Goal: Information Seeking & Learning: Check status

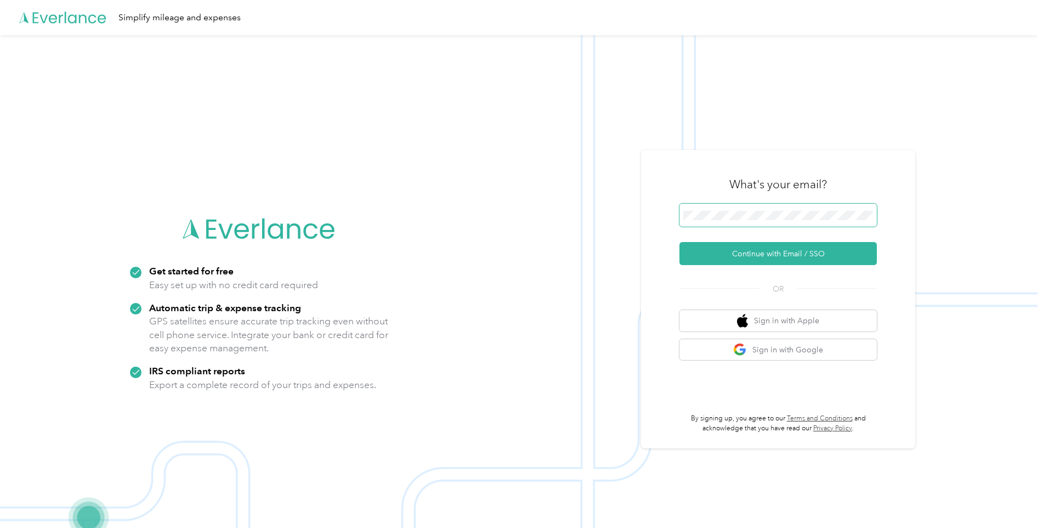
click at [743, 208] on span at bounding box center [778, 214] width 197 height 23
click at [764, 250] on button "Continue with Email / SSO" at bounding box center [778, 253] width 197 height 23
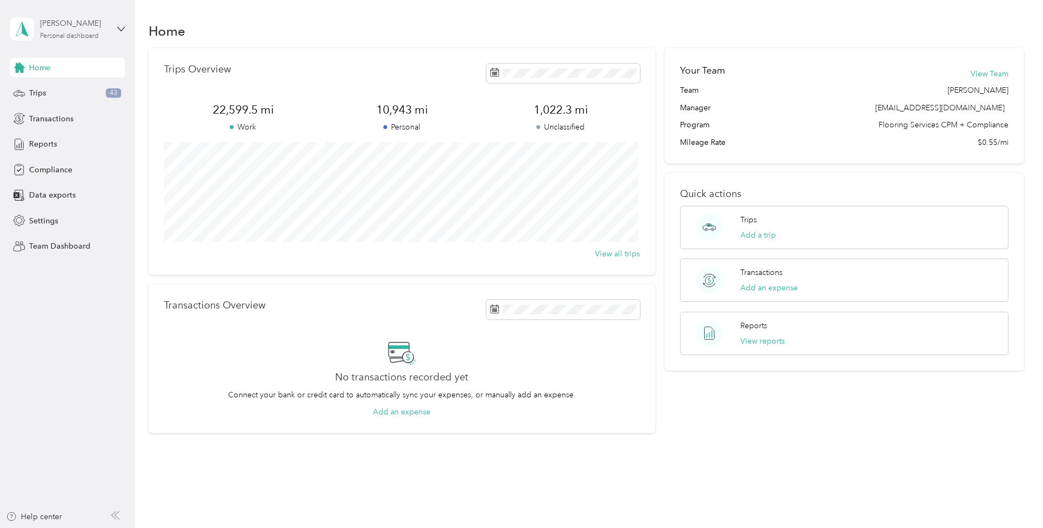
click at [77, 35] on div "Personal dashboard" at bounding box center [69, 36] width 59 height 7
click at [71, 87] on div "Team dashboard" at bounding box center [49, 88] width 59 height 12
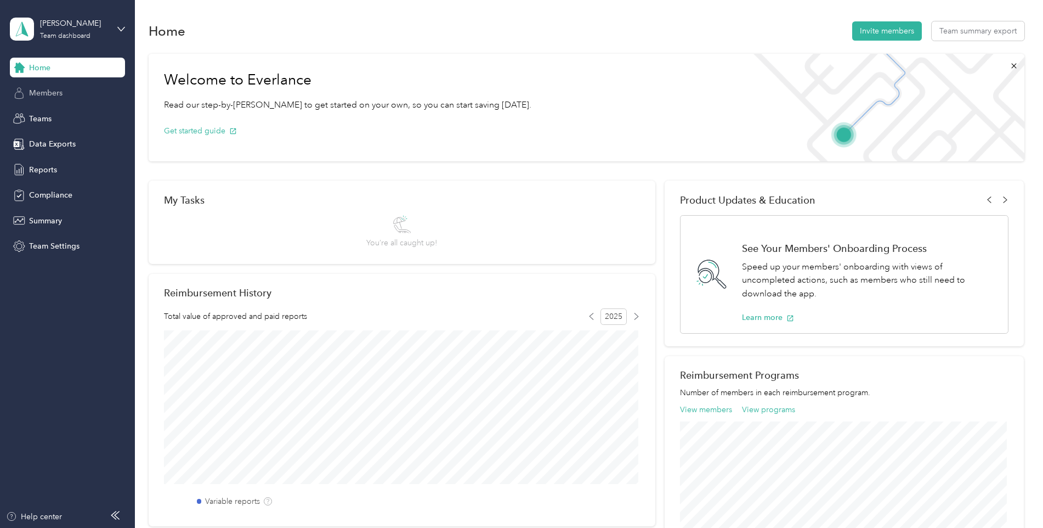
click at [47, 88] on span "Members" at bounding box center [45, 93] width 33 height 12
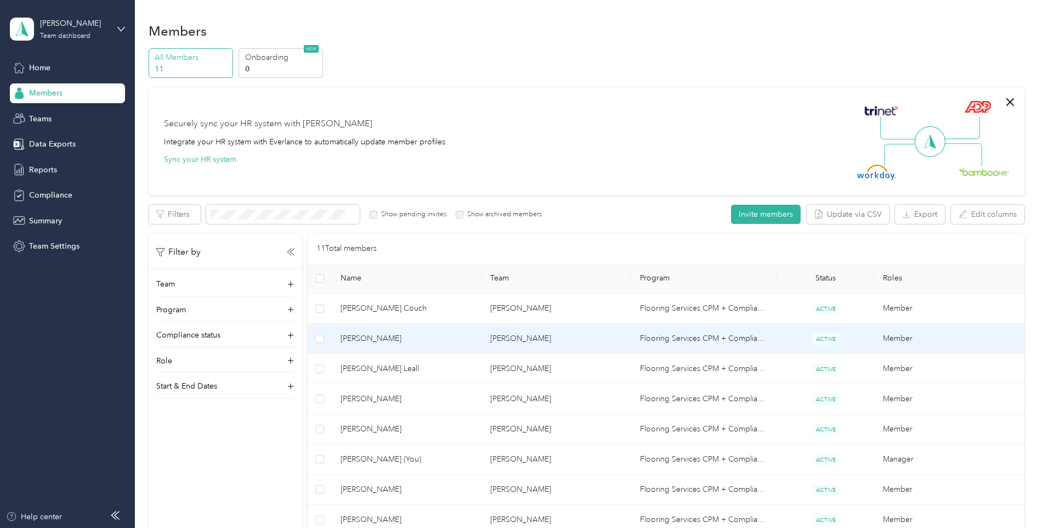
click at [726, 337] on td "Flooring Services CPM + Compliance" at bounding box center [704, 339] width 146 height 30
click at [726, 337] on div "Loading member data" at bounding box center [1026, 264] width 1043 height 528
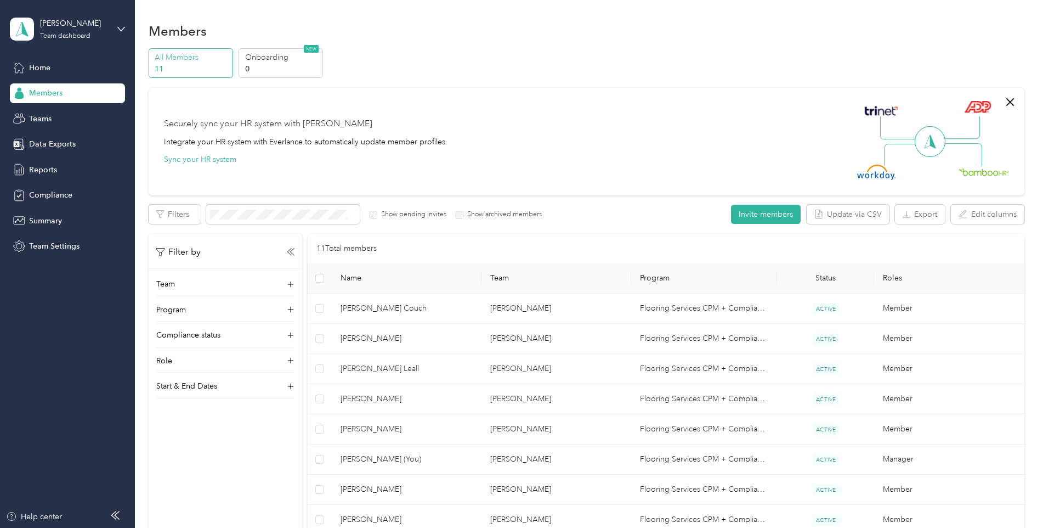
drag, startPoint x: 726, startPoint y: 337, endPoint x: 663, endPoint y: 340, distance: 62.6
click at [663, 340] on td "Flooring Services CPM + Compliance" at bounding box center [704, 339] width 146 height 30
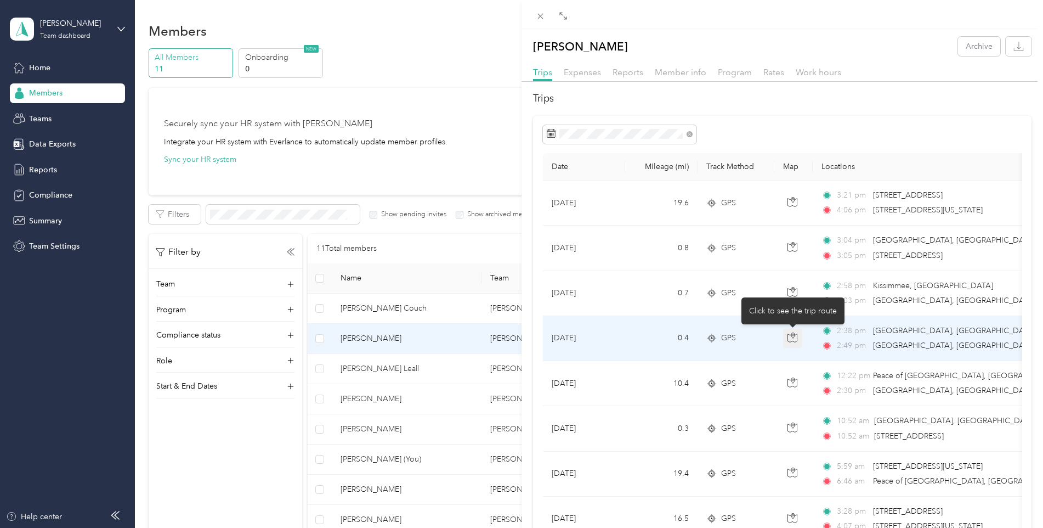
click at [795, 341] on icon "button" at bounding box center [793, 337] width 10 height 10
click at [796, 339] on icon "button" at bounding box center [793, 337] width 10 height 10
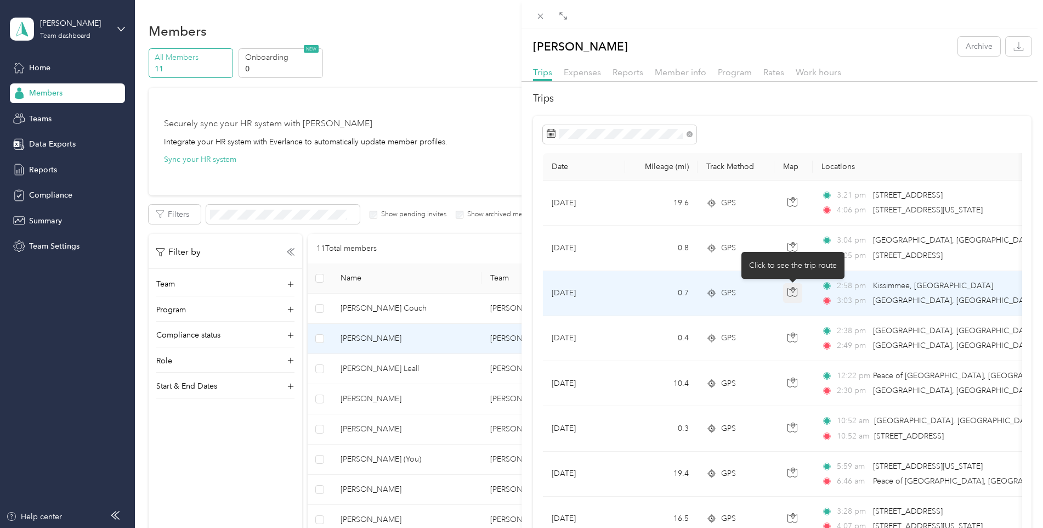
click at [791, 298] on button "button" at bounding box center [793, 293] width 20 height 20
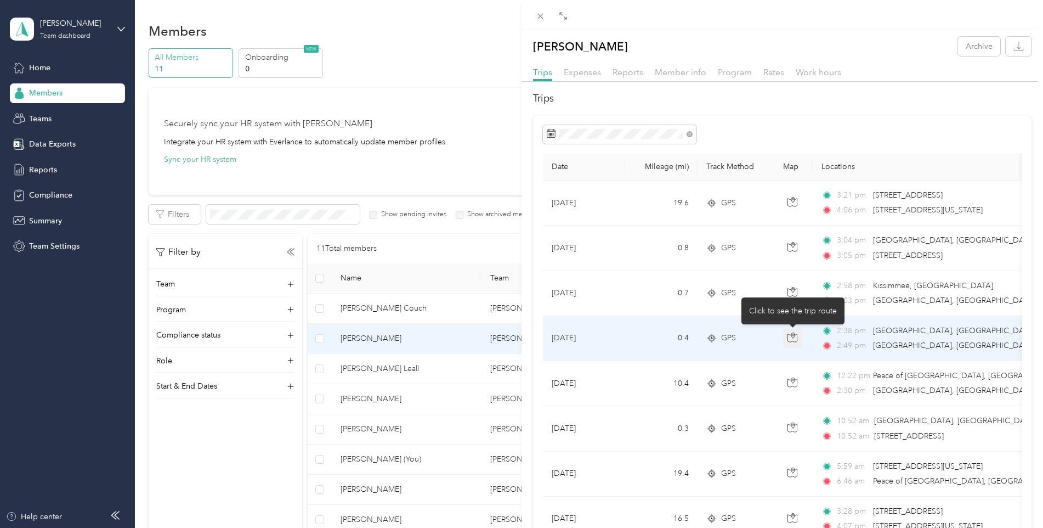
click at [795, 337] on icon "button" at bounding box center [793, 337] width 10 height 10
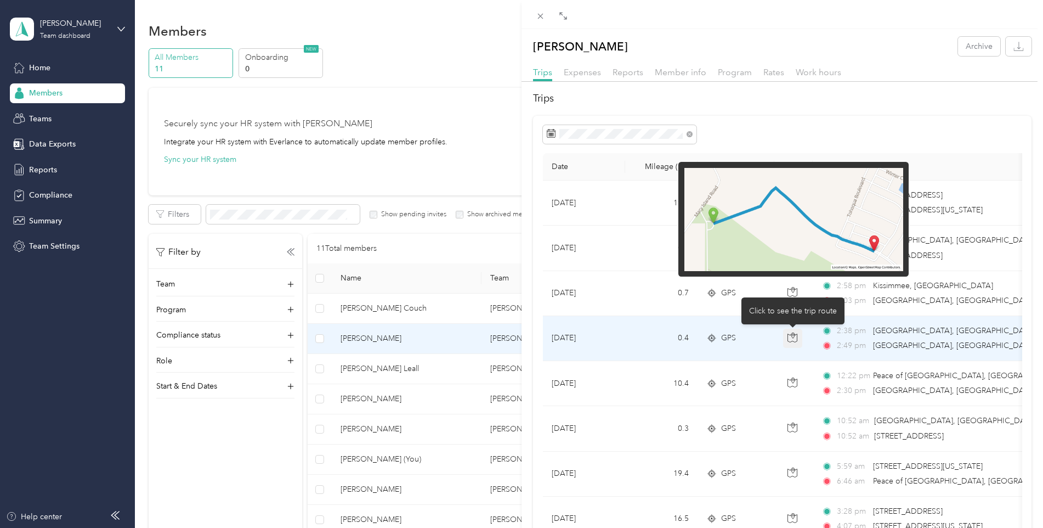
click at [795, 337] on icon "button" at bounding box center [793, 337] width 10 height 10
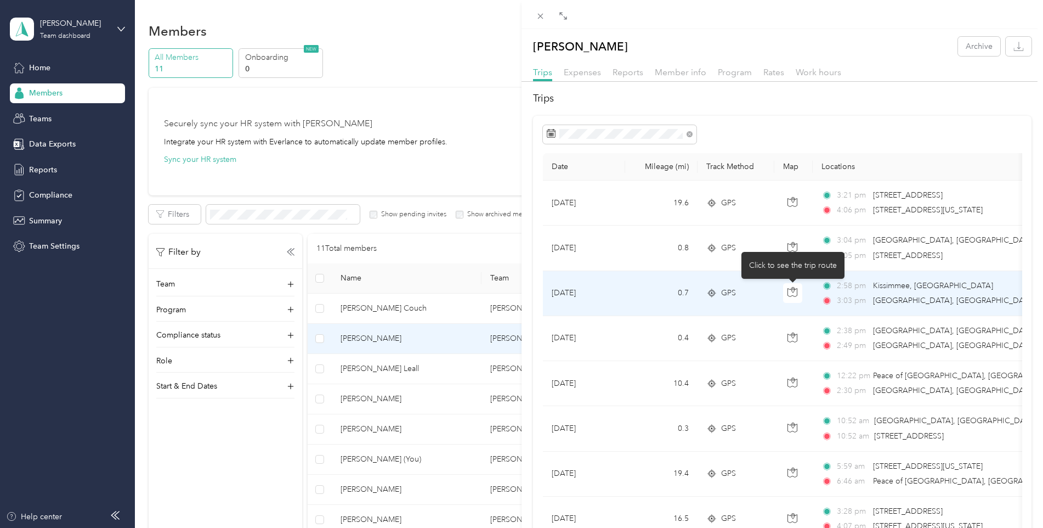
click at [788, 252] on div "Click to see the trip route" at bounding box center [793, 265] width 103 height 27
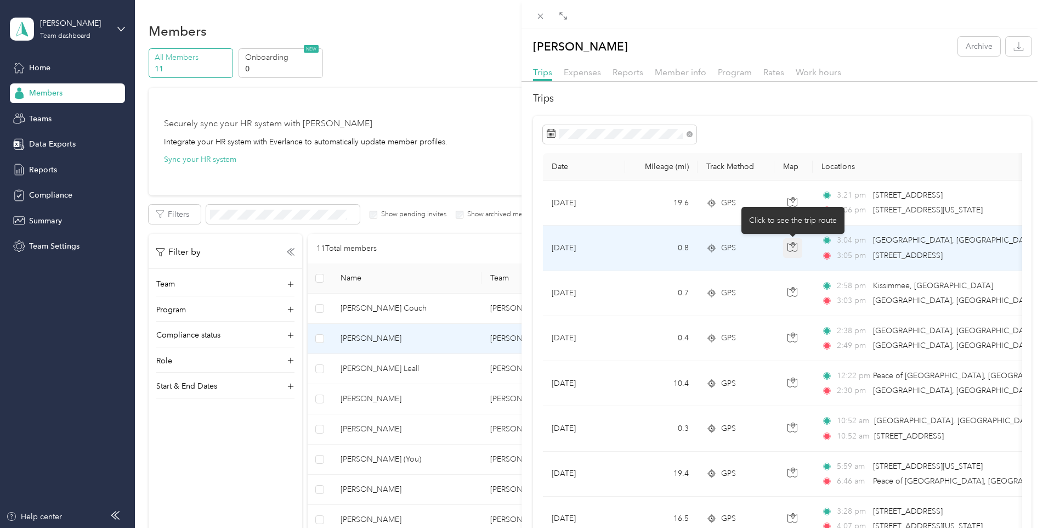
click at [791, 244] on icon "button" at bounding box center [792, 244] width 3 height 5
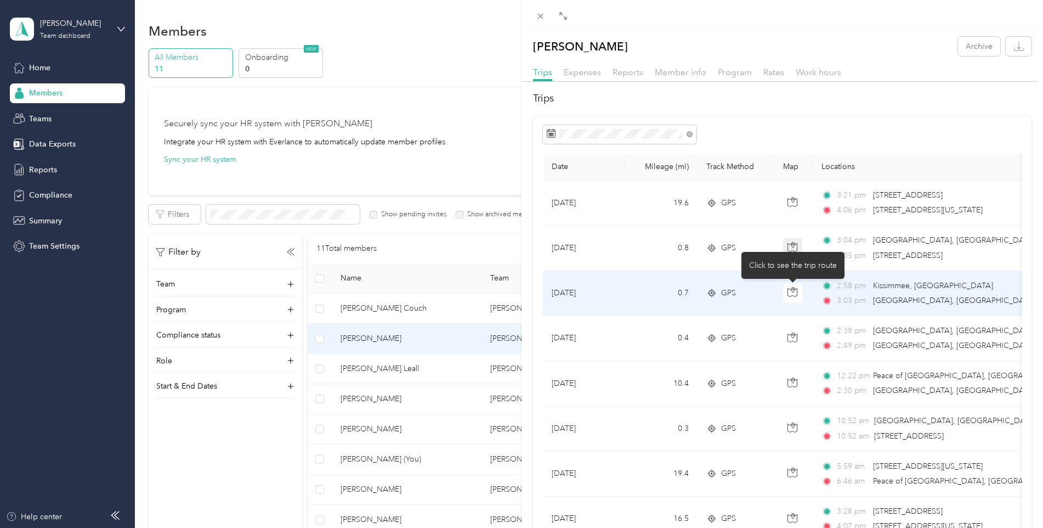
click at [794, 252] on div "Click to see the trip route" at bounding box center [793, 265] width 103 height 27
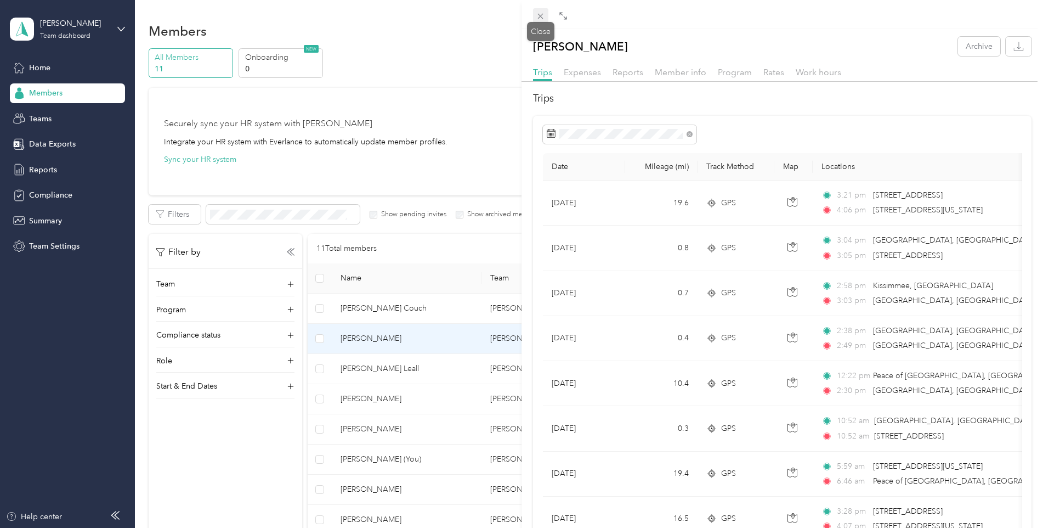
click at [541, 15] on icon at bounding box center [540, 16] width 9 height 9
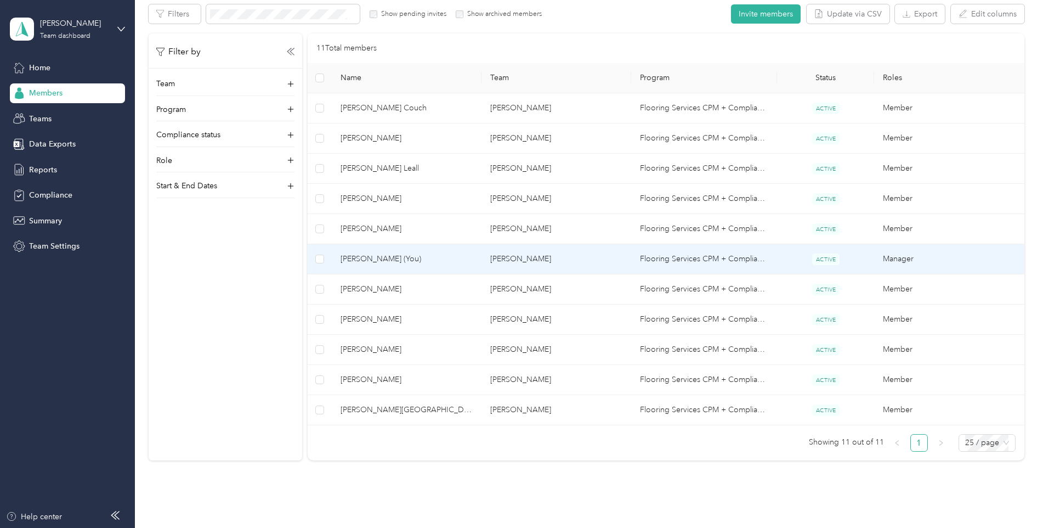
scroll to position [219, 0]
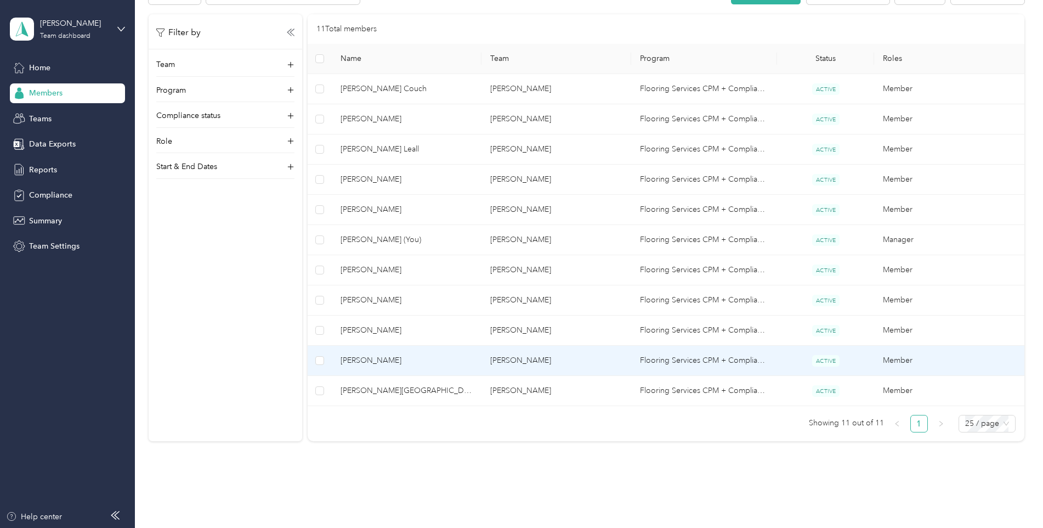
click at [682, 360] on td "Flooring Services CPM + Compliance" at bounding box center [704, 361] width 146 height 30
click at [682, 527] on div at bounding box center [519, 528] width 1038 height 0
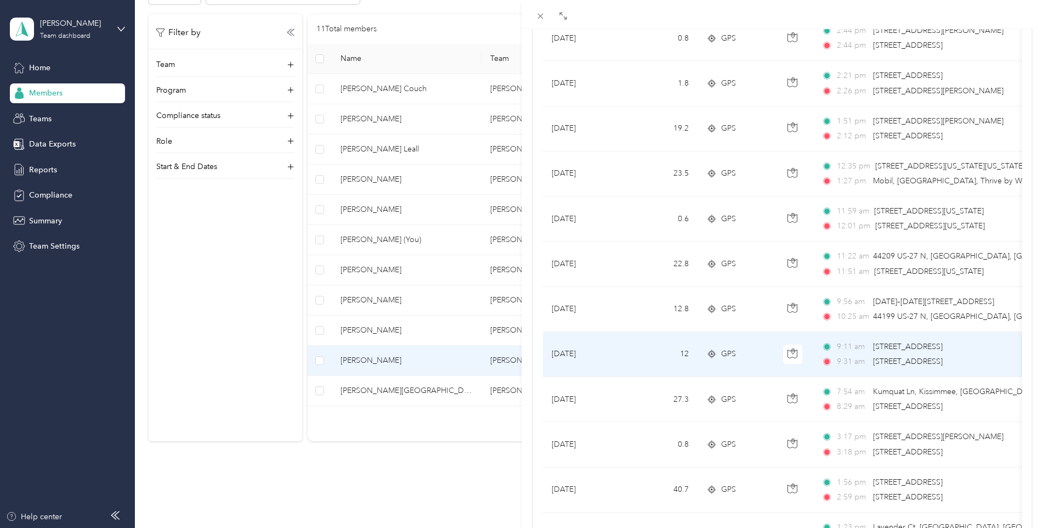
scroll to position [219, 0]
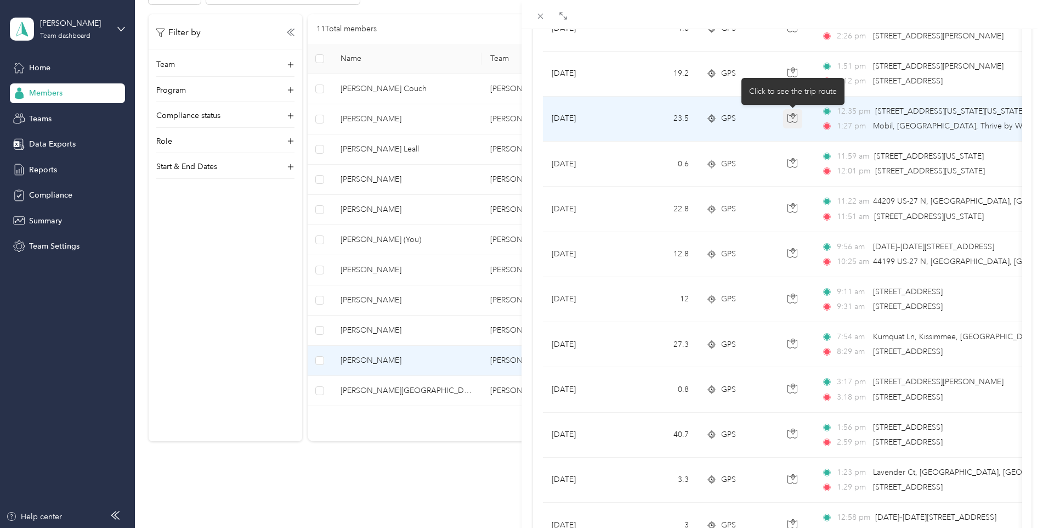
click at [794, 121] on icon "button" at bounding box center [793, 118] width 10 height 10
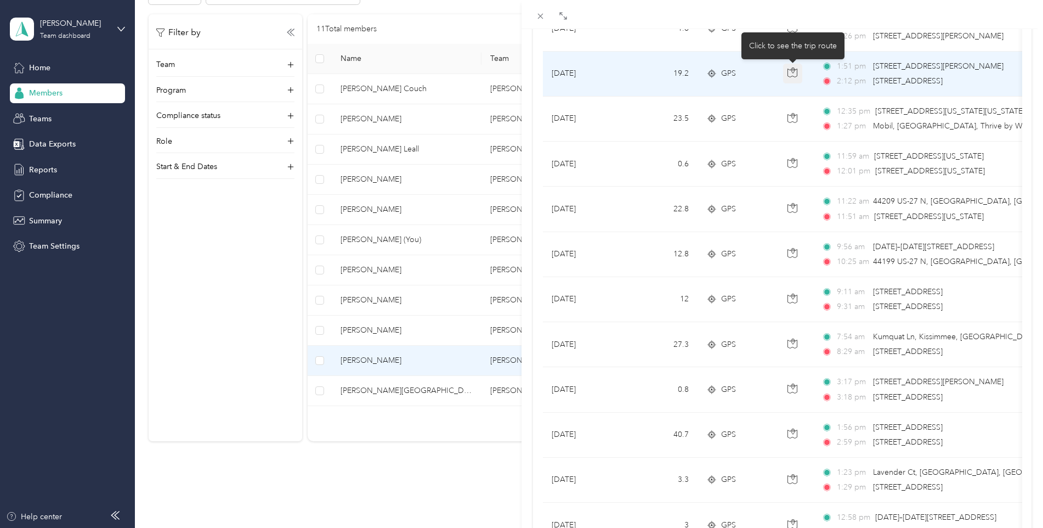
click at [793, 73] on icon "button" at bounding box center [792, 70] width 3 height 5
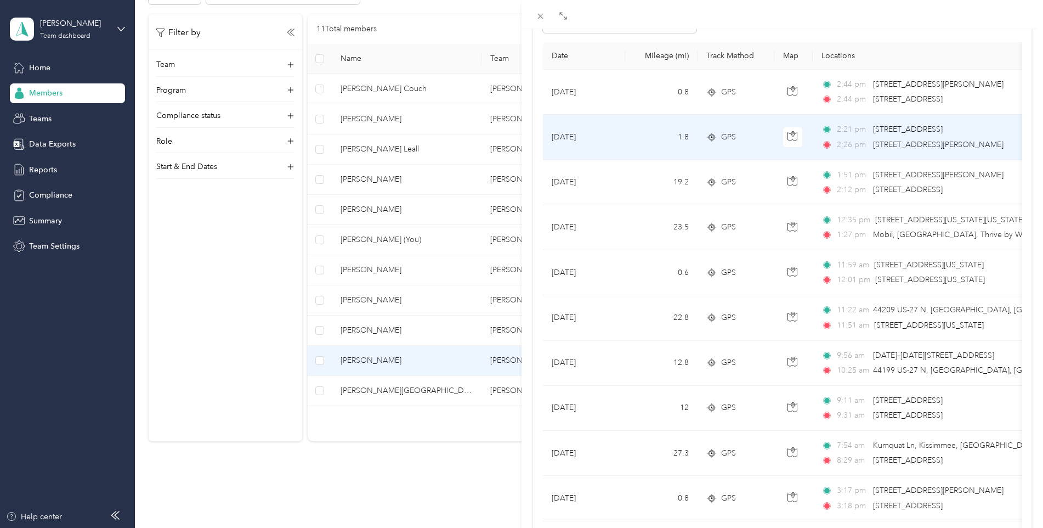
scroll to position [110, 0]
click at [796, 140] on icon "button" at bounding box center [793, 137] width 10 height 10
click at [796, 139] on icon "button" at bounding box center [793, 137] width 10 height 10
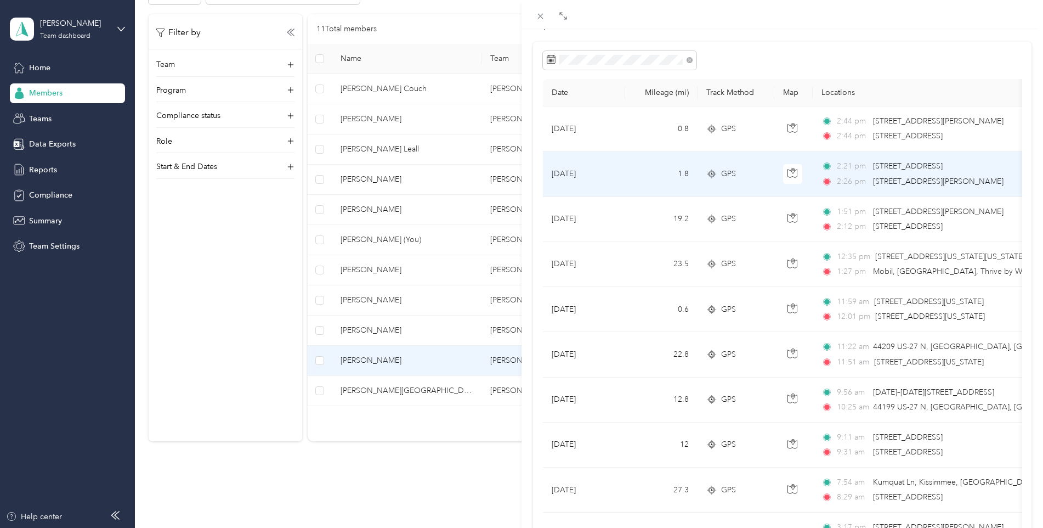
scroll to position [55, 0]
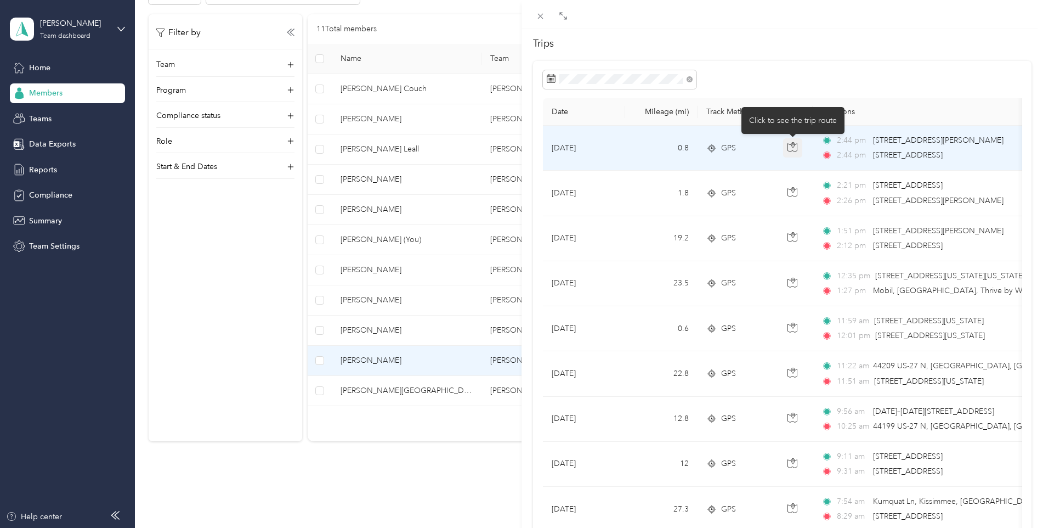
click at [788, 143] on icon "button" at bounding box center [793, 147] width 10 height 10
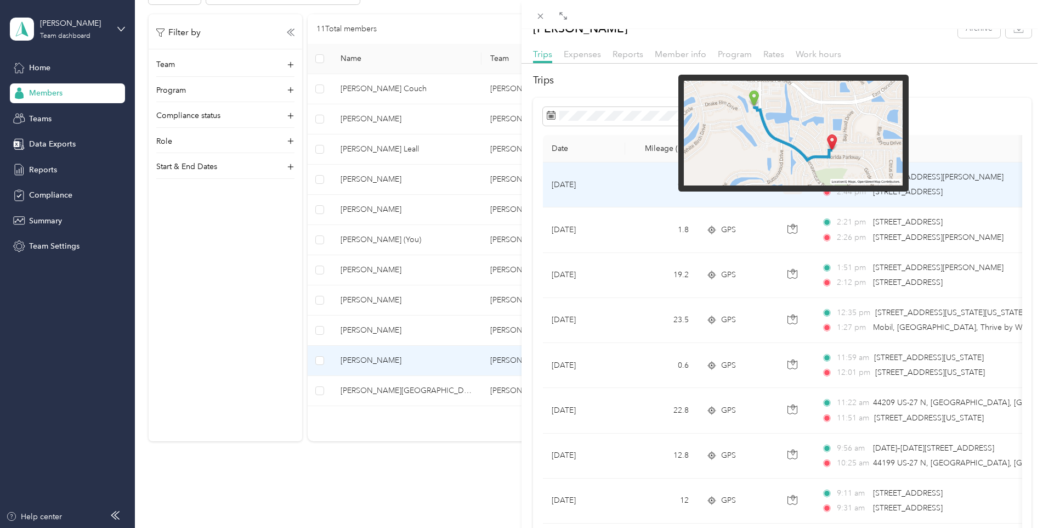
scroll to position [0, 0]
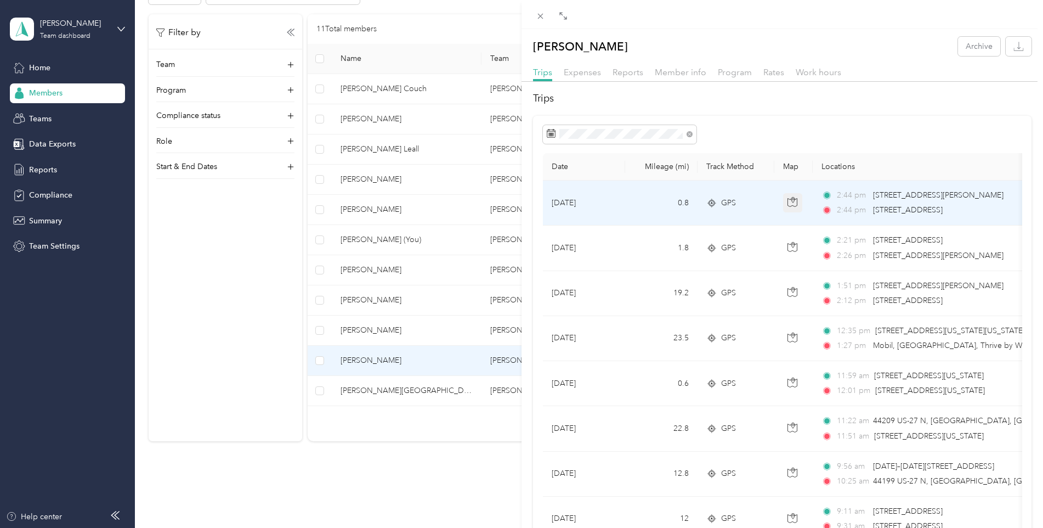
click at [796, 201] on icon "button" at bounding box center [793, 202] width 10 height 10
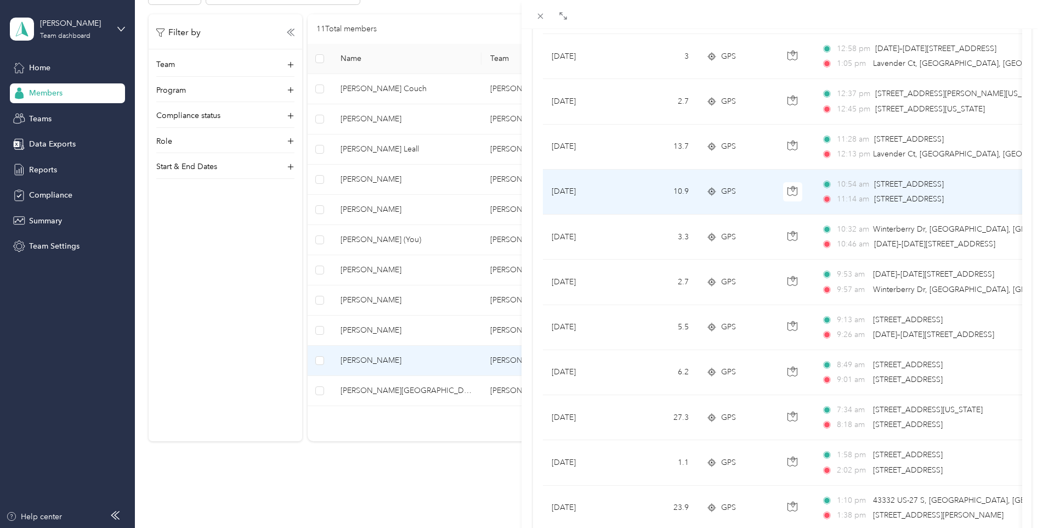
scroll to position [713, 0]
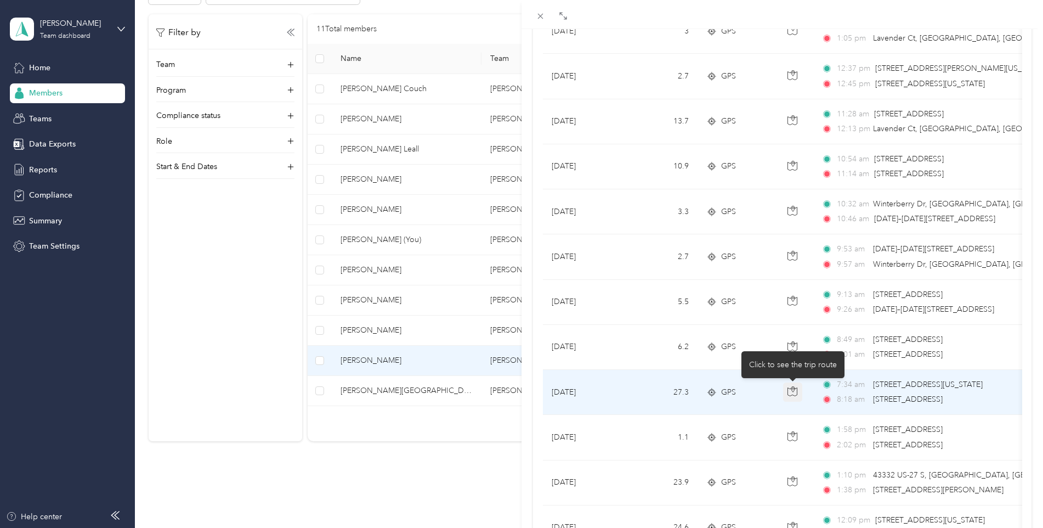
click at [792, 389] on icon "button" at bounding box center [792, 388] width 3 height 5
click at [793, 387] on icon "button" at bounding box center [794, 388] width 2 height 2
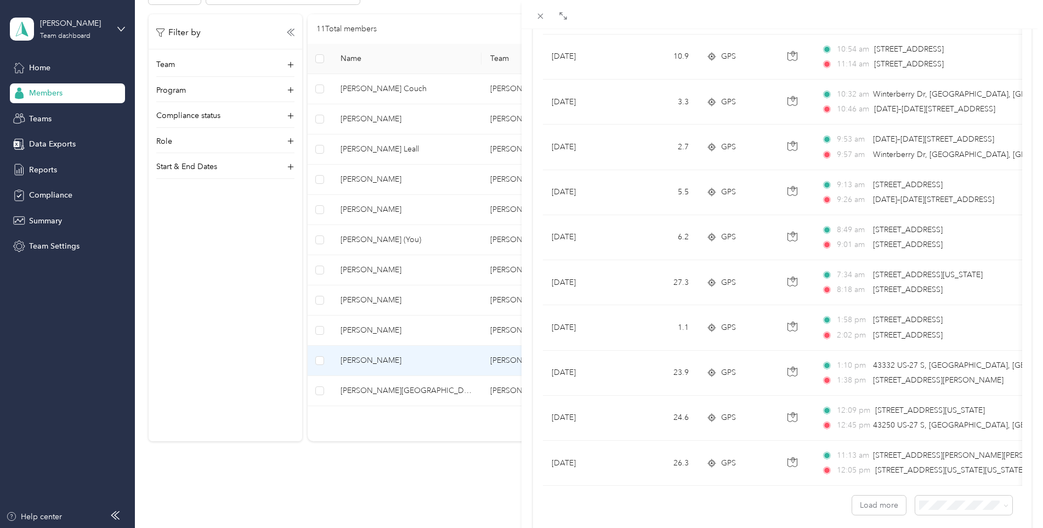
scroll to position [874, 0]
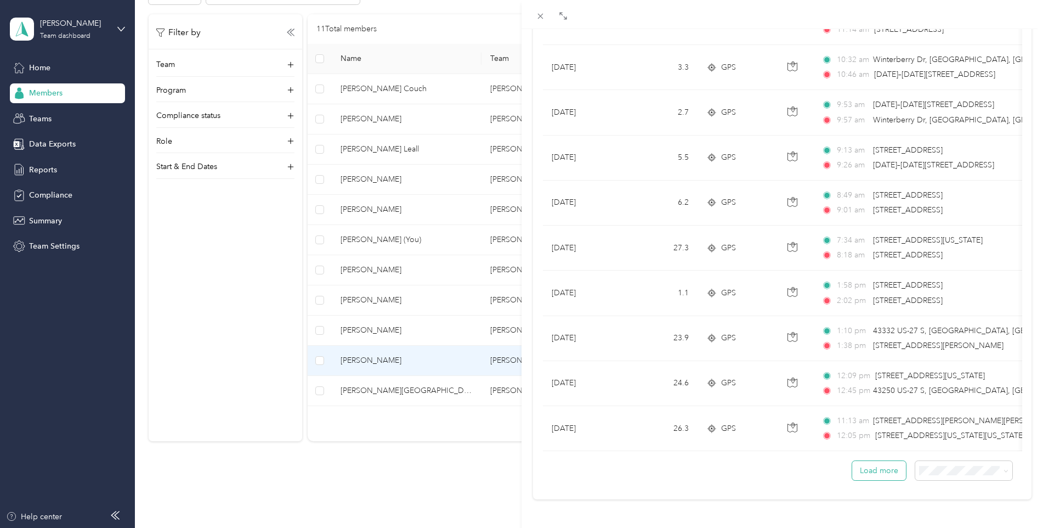
drag, startPoint x: 881, startPoint y: 461, endPoint x: 881, endPoint y: 449, distance: 11.5
click at [881, 461] on button "Load more" at bounding box center [879, 470] width 54 height 19
